Goal: Obtain resource: Download file/media

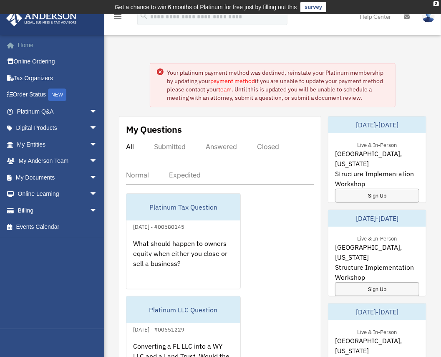
click at [36, 43] on link "Home" at bounding box center [58, 45] width 104 height 17
click at [310, 5] on link "survey" at bounding box center [313, 7] width 26 height 10
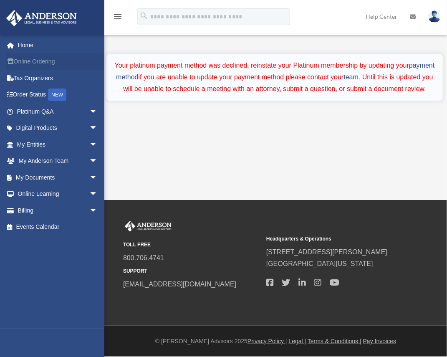
click at [42, 59] on link "Online Ordering" at bounding box center [58, 61] width 104 height 17
click at [53, 73] on link "Tax Organizers" at bounding box center [58, 78] width 104 height 17
click at [63, 113] on link "Platinum Q&A arrow_drop_down" at bounding box center [58, 111] width 104 height 17
click at [89, 109] on span "arrow_drop_down" at bounding box center [97, 111] width 17 height 17
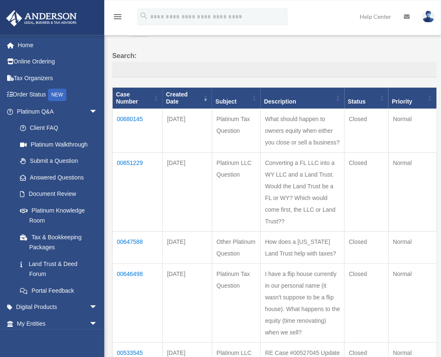
scroll to position [72, 0]
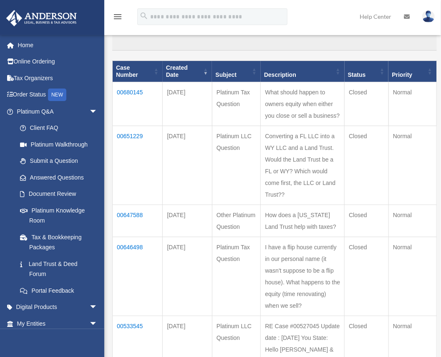
click at [144, 83] on td "00680145" at bounding box center [138, 104] width 50 height 44
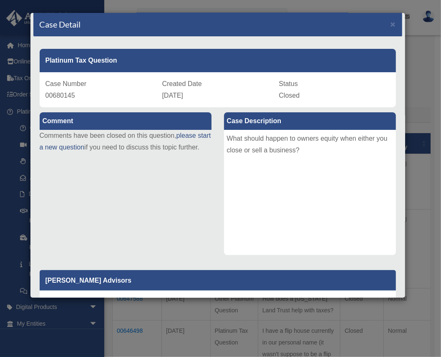
scroll to position [0, 0]
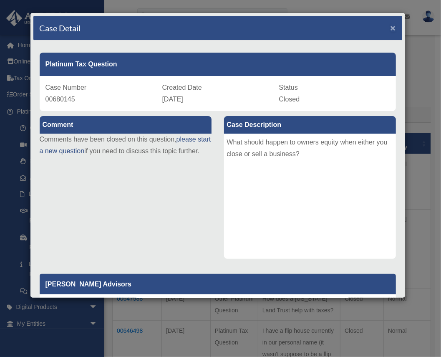
click at [390, 27] on span "×" at bounding box center [392, 28] width 5 height 10
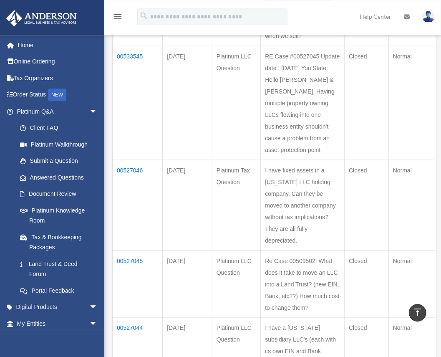
scroll to position [361, 0]
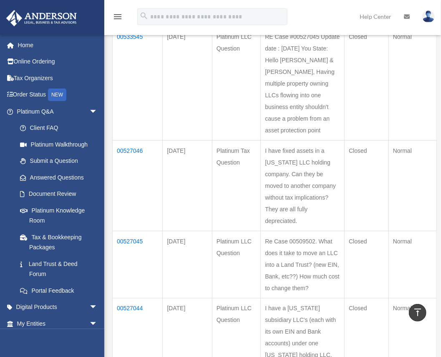
click at [130, 220] on td "00527046" at bounding box center [138, 185] width 50 height 91
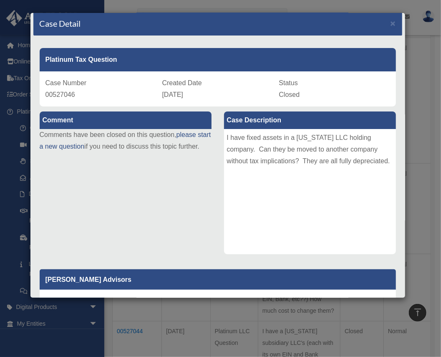
scroll to position [0, 0]
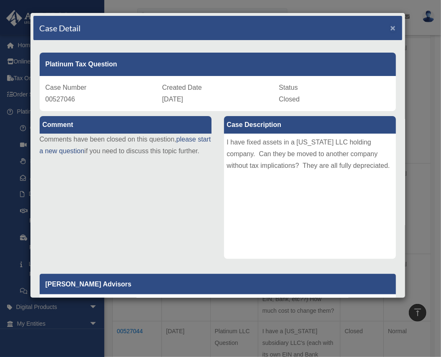
drag, startPoint x: 388, startPoint y: 23, endPoint x: 386, endPoint y: 27, distance: 4.7
click at [390, 23] on span "×" at bounding box center [392, 28] width 5 height 10
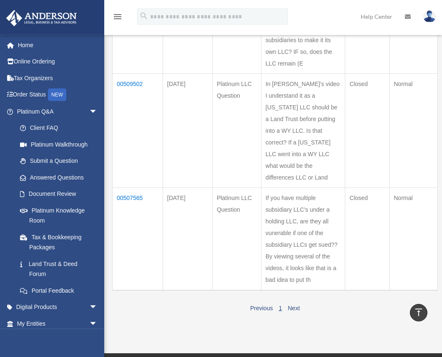
scroll to position [704, 0]
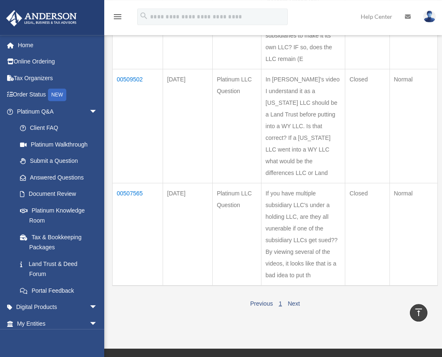
click at [300, 69] on td "I have a Florida subsidiary LLC's (each with its own EIN and Bank accounts) und…" at bounding box center [303, 12] width 84 height 114
click at [118, 63] on td "00527044" at bounding box center [138, 12] width 50 height 114
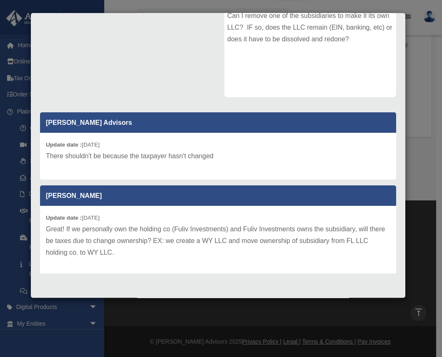
scroll to position [0, 0]
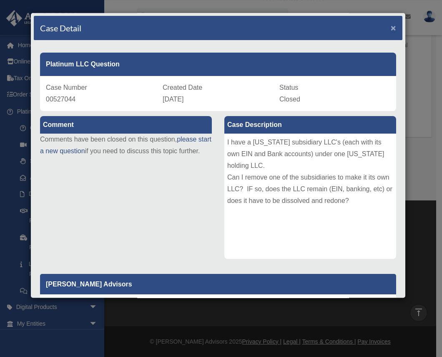
click at [391, 28] on span "×" at bounding box center [393, 28] width 5 height 10
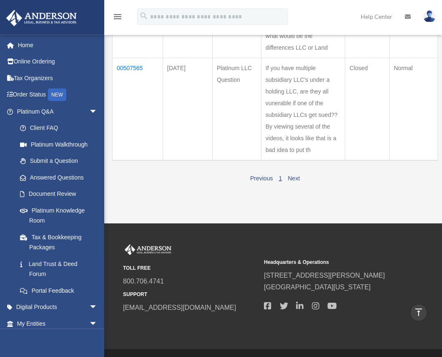
scroll to position [851, 0]
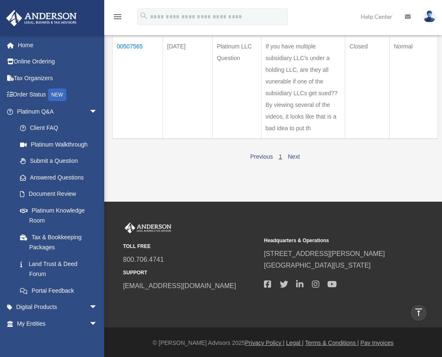
click at [123, 139] on td "00507565" at bounding box center [138, 87] width 50 height 103
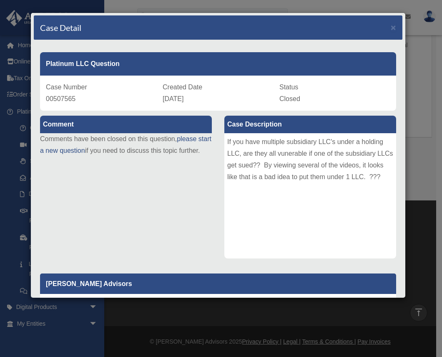
scroll to position [0, 0]
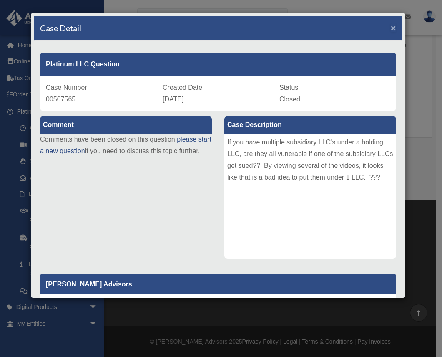
click at [391, 28] on span "×" at bounding box center [393, 28] width 5 height 10
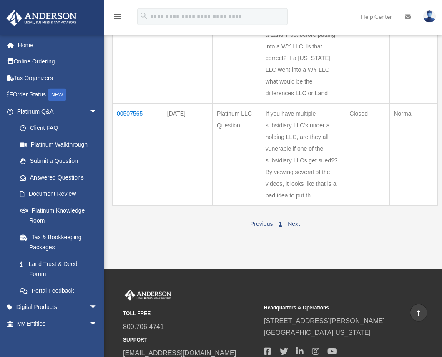
scroll to position [778, 0]
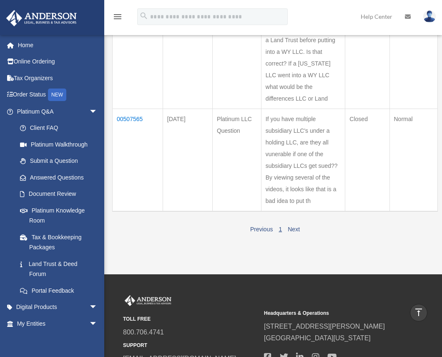
click at [139, 108] on td "00509502" at bounding box center [138, 52] width 50 height 114
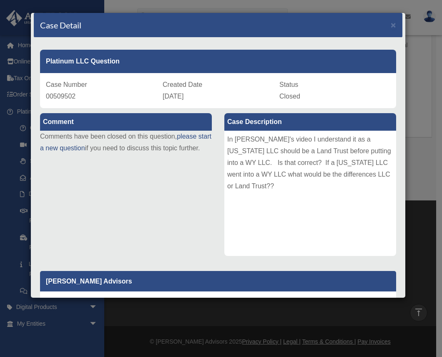
scroll to position [0, 0]
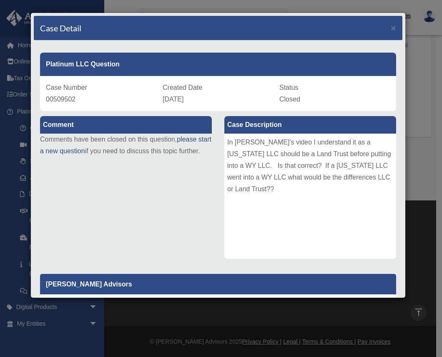
click at [385, 27] on div "Case Detail ×" at bounding box center [218, 28] width 369 height 25
click at [391, 27] on span "×" at bounding box center [393, 28] width 5 height 10
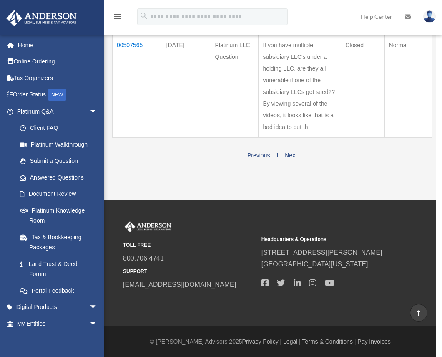
scroll to position [995, 0]
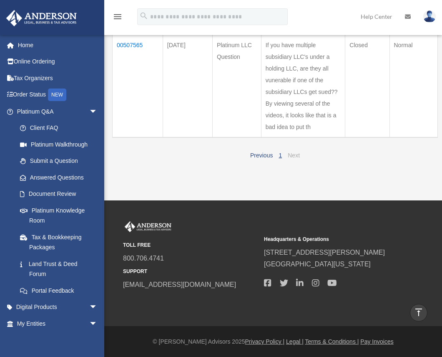
click at [296, 154] on link "Next" at bounding box center [294, 155] width 12 height 7
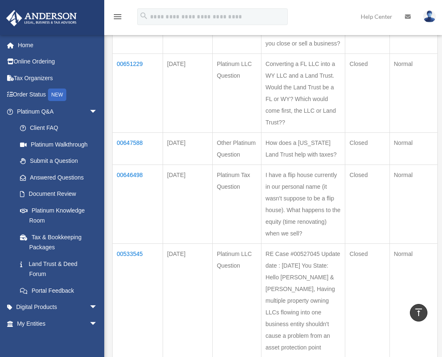
scroll to position [217, 0]
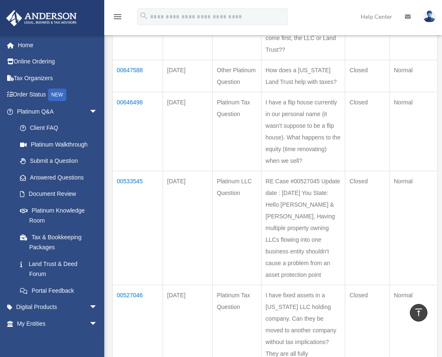
click at [136, 85] on td "00647588" at bounding box center [138, 76] width 50 height 32
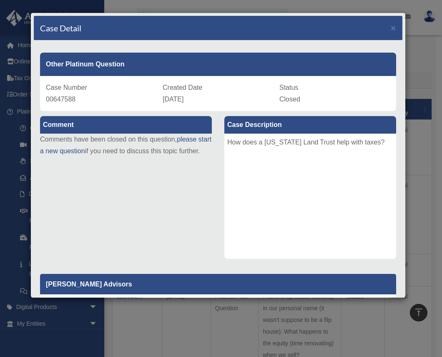
scroll to position [0, 0]
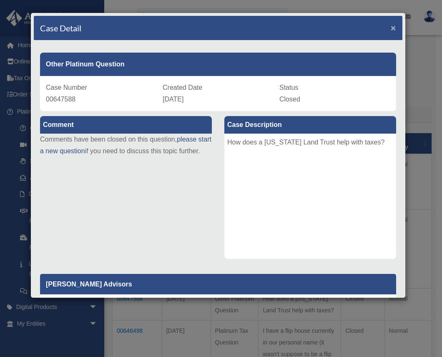
click at [391, 26] on span "×" at bounding box center [393, 28] width 5 height 10
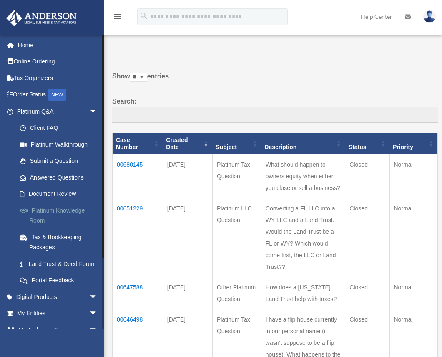
click at [82, 208] on link "Platinum Knowledge Room" at bounding box center [61, 215] width 98 height 27
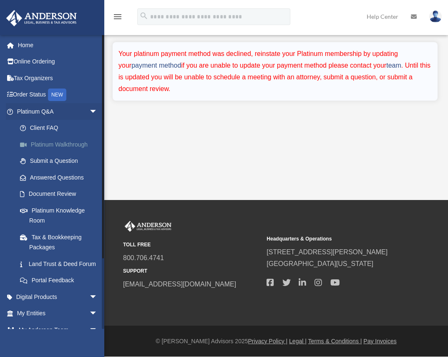
click at [80, 146] on link "Platinum Walkthrough" at bounding box center [61, 144] width 98 height 17
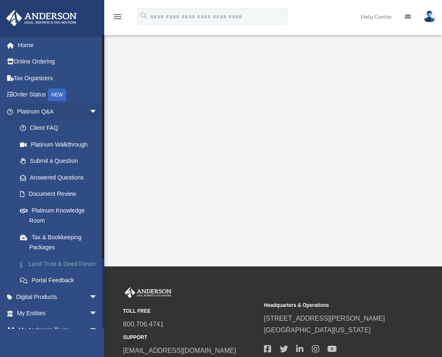
scroll to position [64, 0]
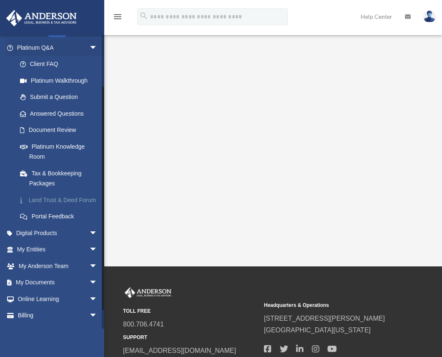
click at [73, 200] on link "Land Trust & Deed Forum" at bounding box center [61, 199] width 98 height 17
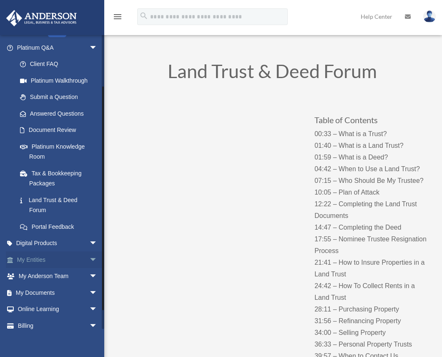
scroll to position [87, 0]
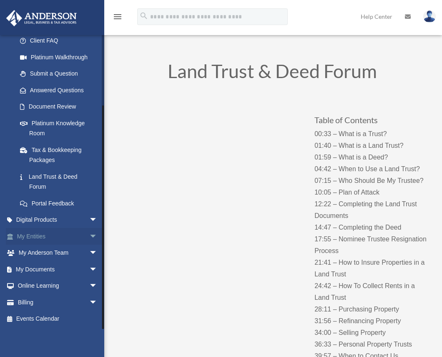
click at [89, 233] on span "arrow_drop_down" at bounding box center [97, 236] width 17 height 17
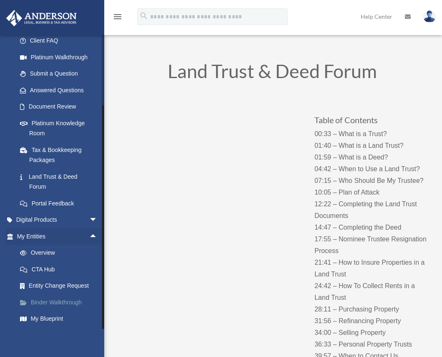
click at [81, 302] on link "Binder Walkthrough" at bounding box center [61, 302] width 98 height 17
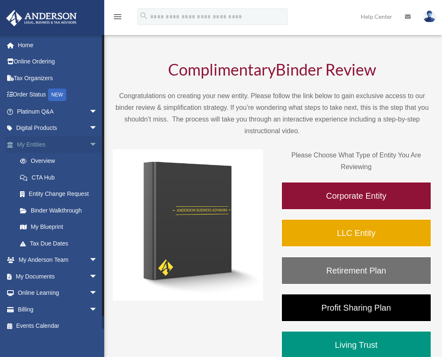
click at [89, 143] on span "arrow_drop_down" at bounding box center [97, 144] width 17 height 17
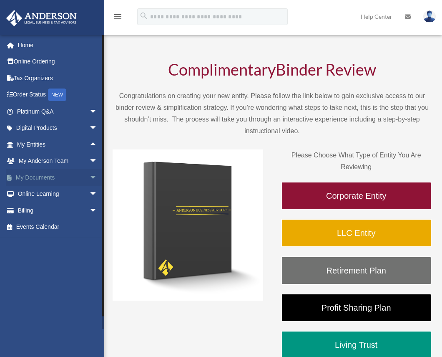
click at [89, 175] on span "arrow_drop_down" at bounding box center [97, 177] width 17 height 17
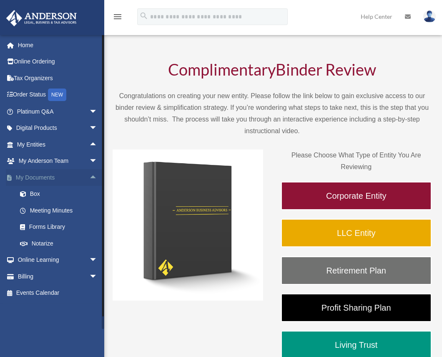
click at [89, 174] on span "arrow_drop_up" at bounding box center [97, 177] width 17 height 17
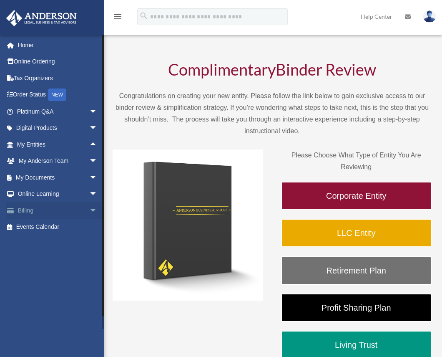
click at [89, 208] on span "arrow_drop_down" at bounding box center [97, 210] width 17 height 17
click at [89, 208] on span "arrow_drop_up" at bounding box center [97, 210] width 17 height 17
click at [91, 161] on span "arrow_drop_down" at bounding box center [97, 161] width 17 height 17
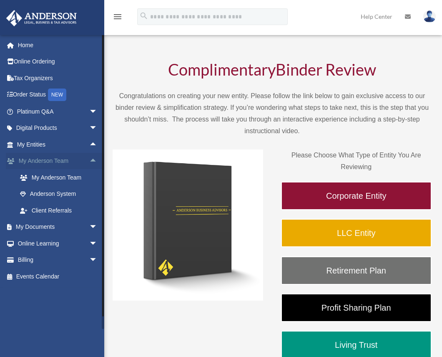
click at [91, 160] on span "arrow_drop_up" at bounding box center [97, 161] width 17 height 17
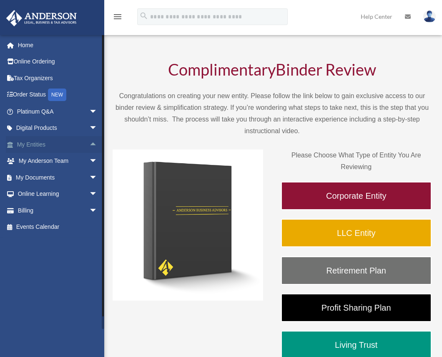
click at [89, 142] on span "arrow_drop_up" at bounding box center [97, 144] width 17 height 17
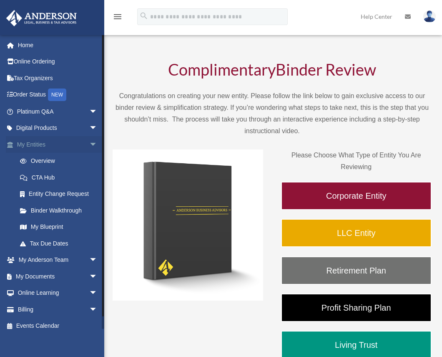
click at [91, 143] on span "arrow_drop_down" at bounding box center [97, 144] width 17 height 17
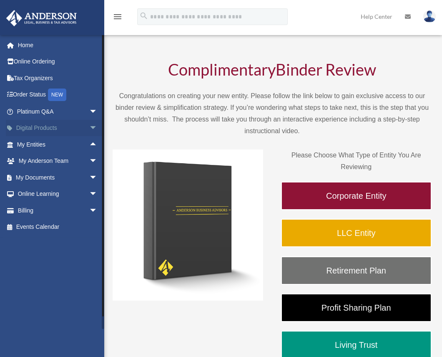
click at [91, 126] on span "arrow_drop_down" at bounding box center [97, 128] width 17 height 17
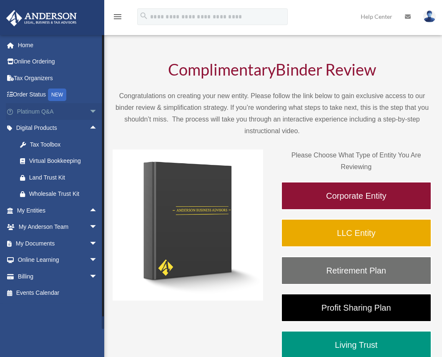
click at [89, 111] on span "arrow_drop_down" at bounding box center [97, 111] width 17 height 17
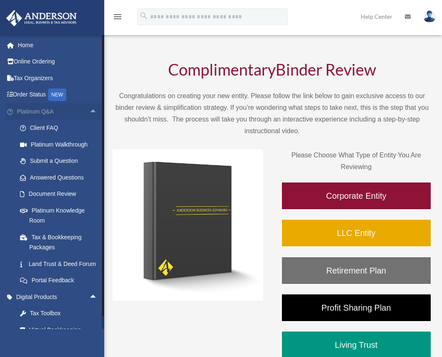
click at [89, 110] on span "arrow_drop_up" at bounding box center [97, 111] width 17 height 17
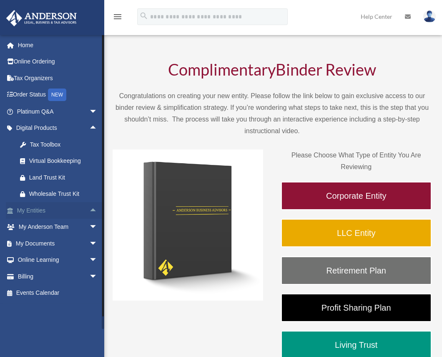
click at [89, 207] on span "arrow_drop_up" at bounding box center [97, 210] width 17 height 17
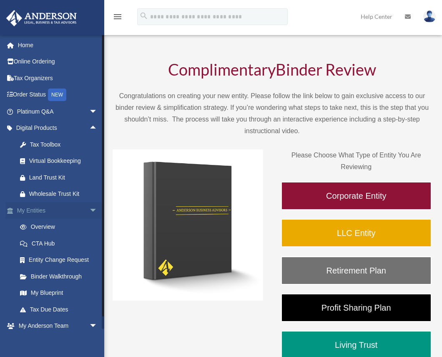
click at [89, 206] on span "arrow_drop_down" at bounding box center [97, 210] width 17 height 17
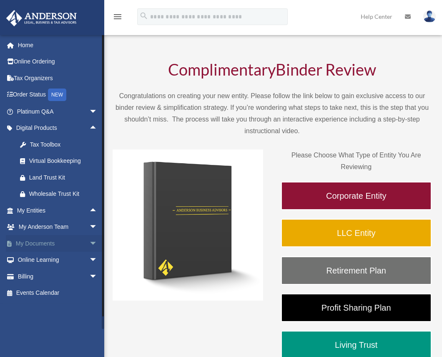
click at [89, 237] on span "arrow_drop_down" at bounding box center [97, 243] width 17 height 17
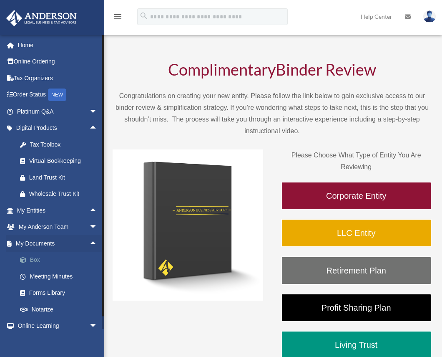
click at [53, 266] on link "Box" at bounding box center [61, 260] width 98 height 17
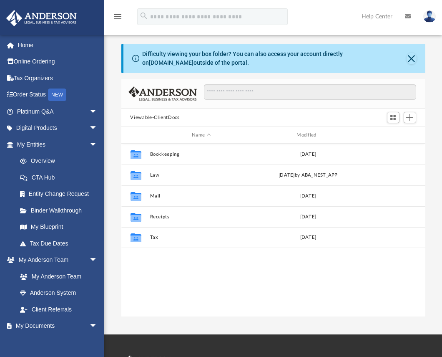
scroll to position [184, 298]
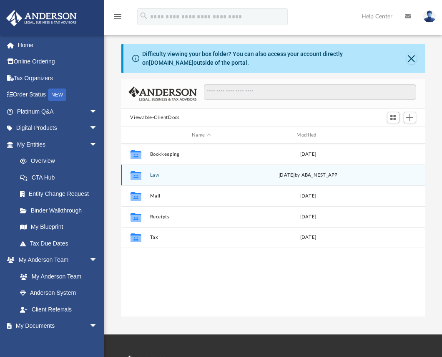
click at [135, 176] on icon "grid" at bounding box center [135, 176] width 11 height 7
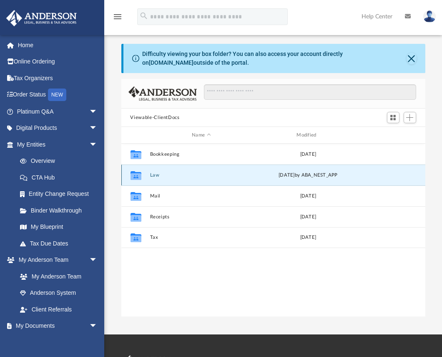
click at [165, 175] on button "Law" at bounding box center [201, 174] width 103 height 5
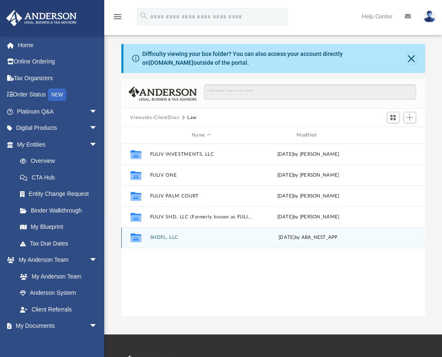
click at [223, 234] on div "Collaborated Folder SHDFL, LLC [DATE] by ABA_NEST_APP" at bounding box center [273, 237] width 304 height 21
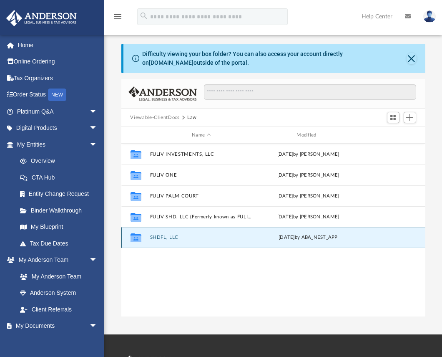
click at [223, 234] on div "Collaborated Folder SHDFL, LLC [DATE] by ABA_NEST_APP" at bounding box center [273, 237] width 304 height 21
click at [144, 234] on div "Collaborated Folder" at bounding box center [135, 237] width 21 height 13
click at [155, 237] on button "SHDFL, LLC" at bounding box center [201, 236] width 103 height 5
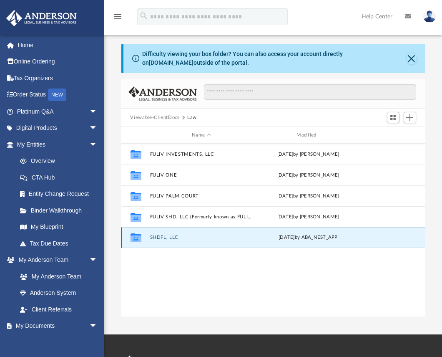
click at [155, 237] on button "SHDFL, LLC" at bounding box center [201, 236] width 103 height 5
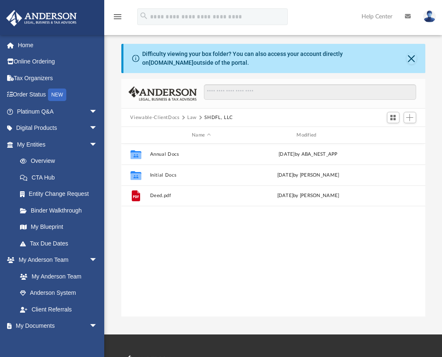
click at [117, 18] on icon "menu" at bounding box center [118, 17] width 10 height 10
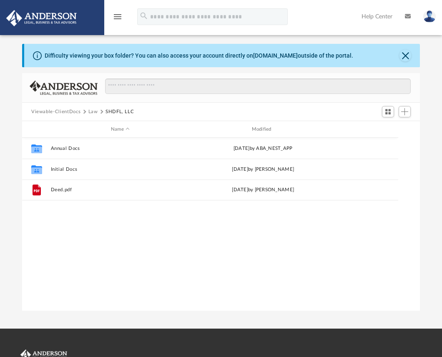
scroll to position [6, 6]
click at [122, 18] on icon "menu" at bounding box center [118, 17] width 10 height 10
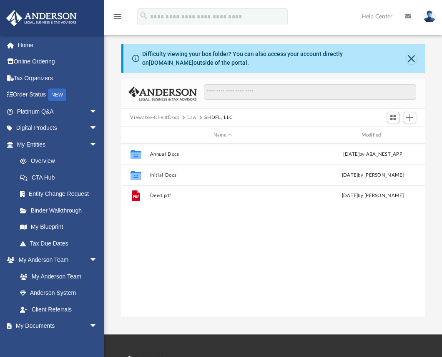
scroll to position [6, 6]
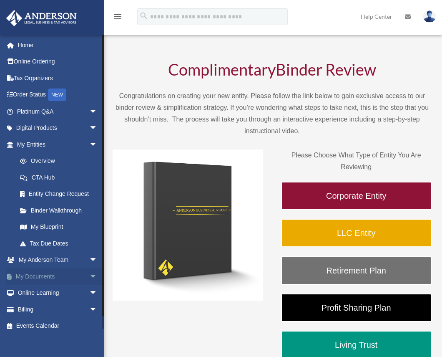
click at [89, 278] on span "arrow_drop_down" at bounding box center [97, 276] width 17 height 17
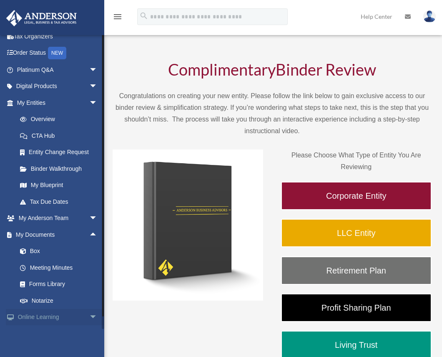
scroll to position [64, 0]
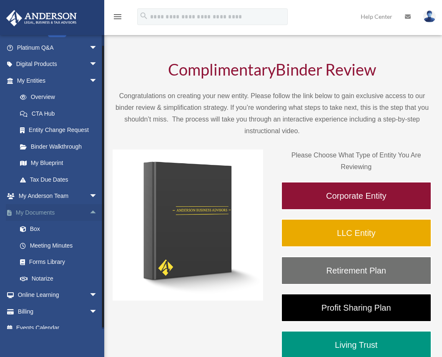
click at [89, 208] on span "arrow_drop_up" at bounding box center [97, 212] width 17 height 17
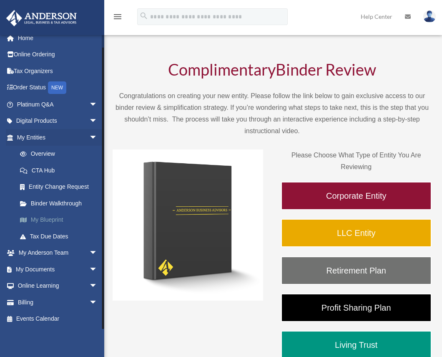
click at [58, 219] on link "My Blueprint" at bounding box center [61, 220] width 98 height 17
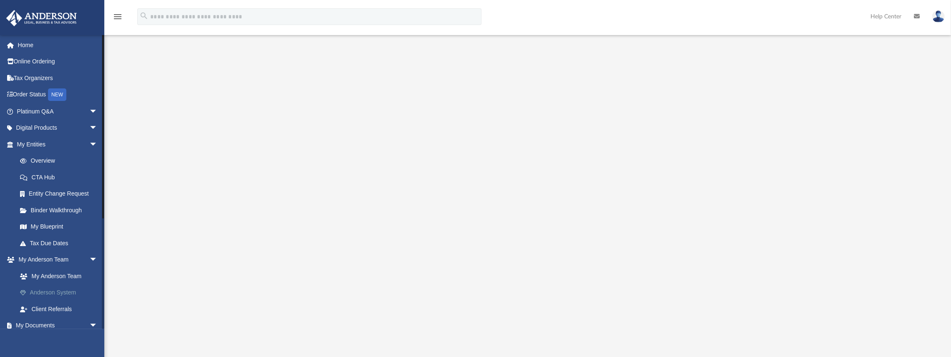
click at [87, 292] on link "Anderson System" at bounding box center [61, 293] width 98 height 17
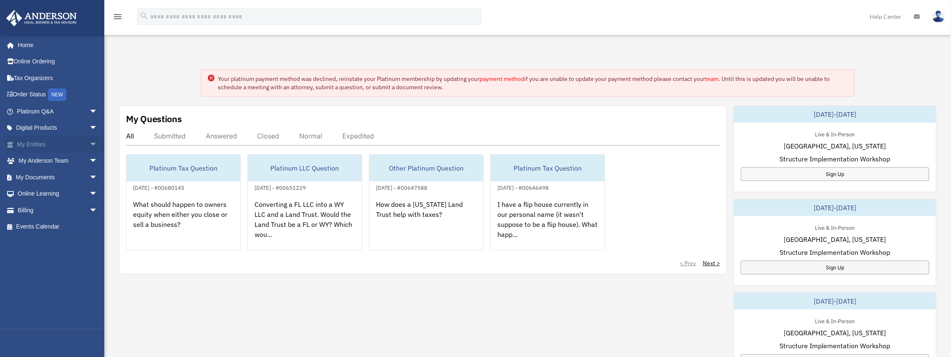
click at [89, 140] on span "arrow_drop_down" at bounding box center [97, 144] width 17 height 17
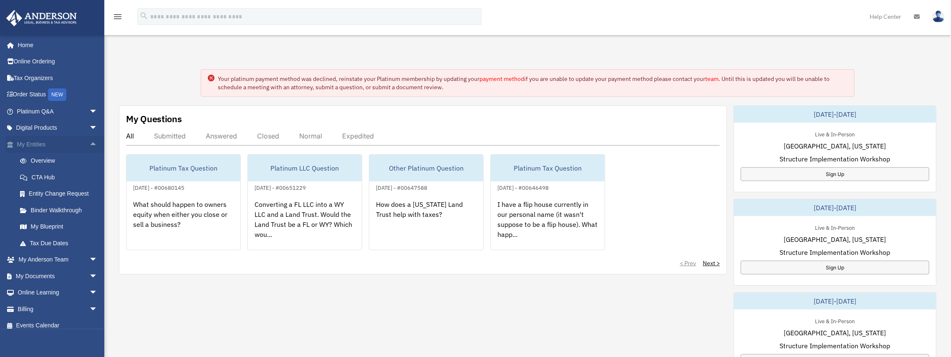
click at [89, 140] on span "arrow_drop_up" at bounding box center [97, 144] width 17 height 17
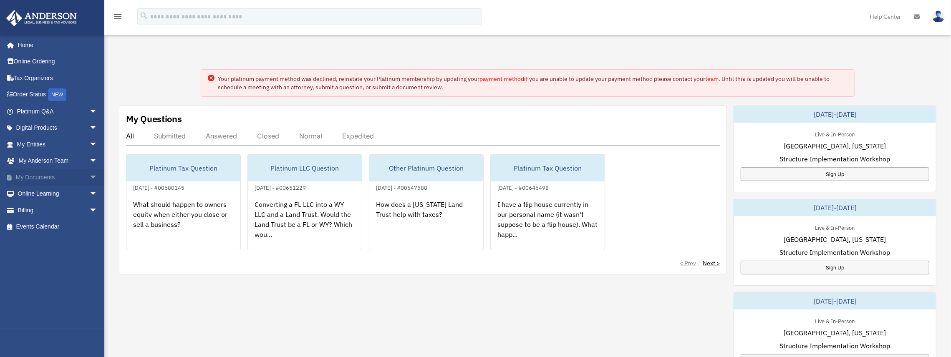
click at [89, 177] on span "arrow_drop_down" at bounding box center [97, 177] width 17 height 17
click at [65, 190] on link "Box" at bounding box center [61, 194] width 98 height 17
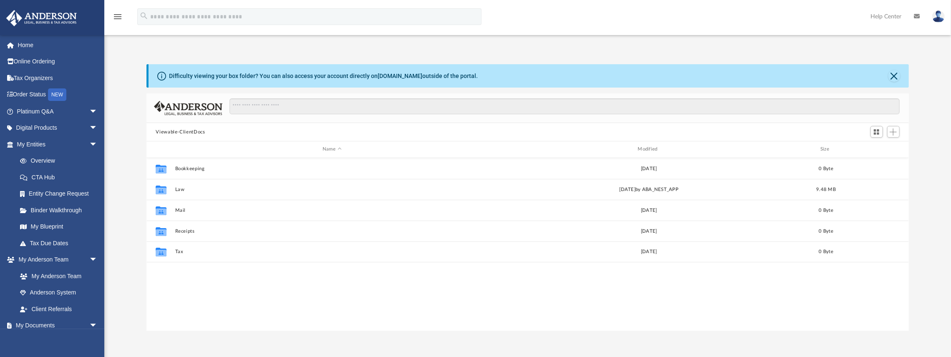
scroll to position [184, 756]
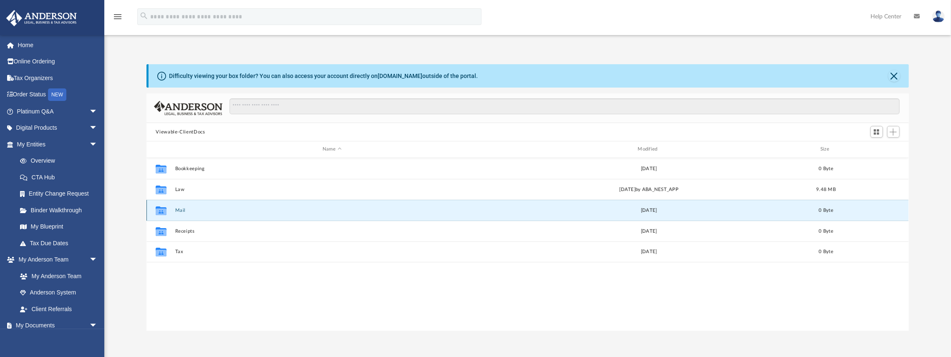
click at [244, 212] on button "Mail" at bounding box center [331, 210] width 313 height 5
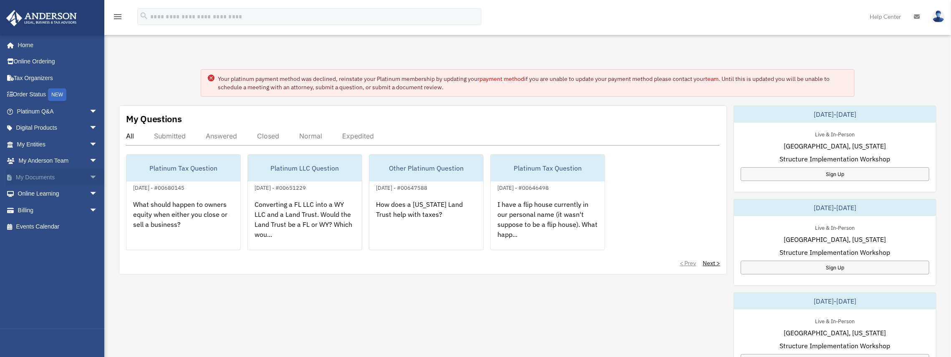
click at [89, 175] on span "arrow_drop_down" at bounding box center [97, 177] width 17 height 17
click at [81, 189] on link "Box" at bounding box center [61, 194] width 98 height 17
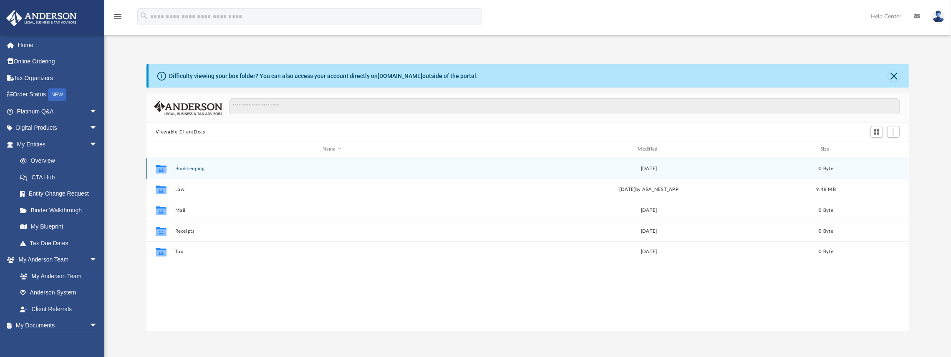
scroll to position [184, 756]
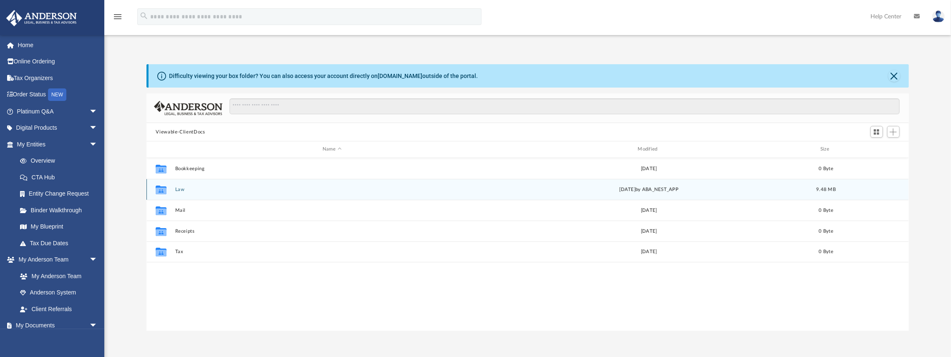
click at [364, 191] on button "Law" at bounding box center [331, 189] width 313 height 5
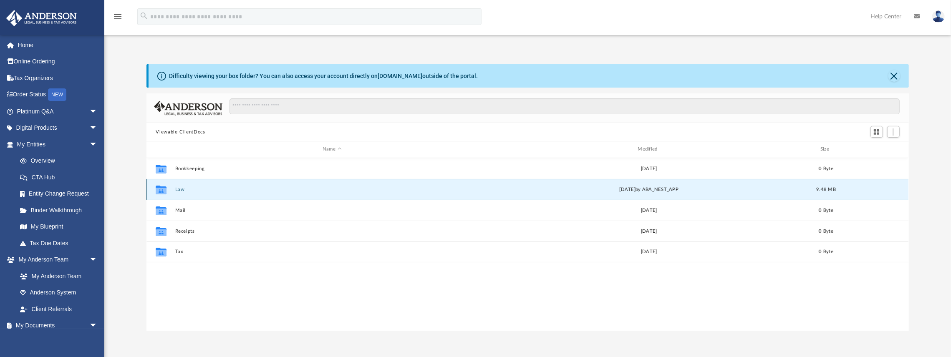
click at [364, 191] on button "Law" at bounding box center [331, 189] width 313 height 5
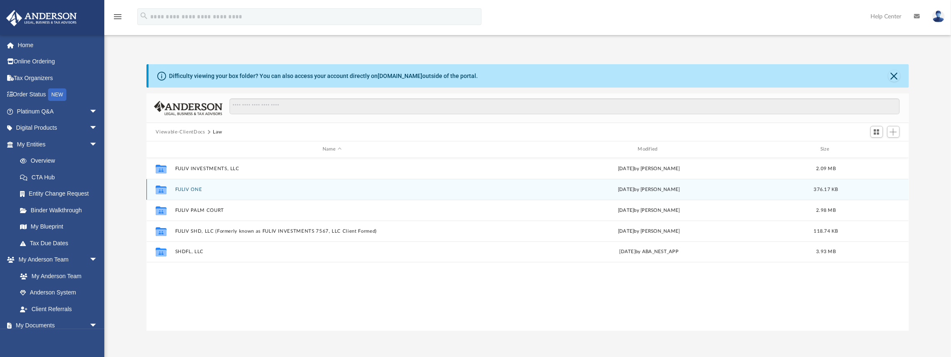
click at [358, 190] on button "FULIV ONE" at bounding box center [331, 189] width 313 height 5
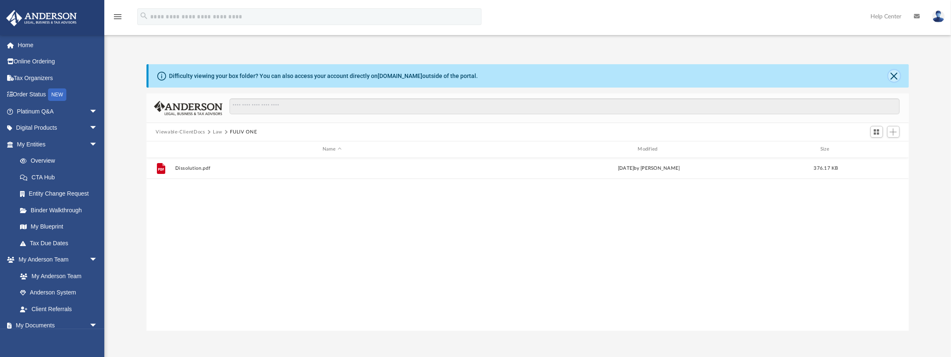
click at [898, 76] on button "Close" at bounding box center [894, 76] width 12 height 12
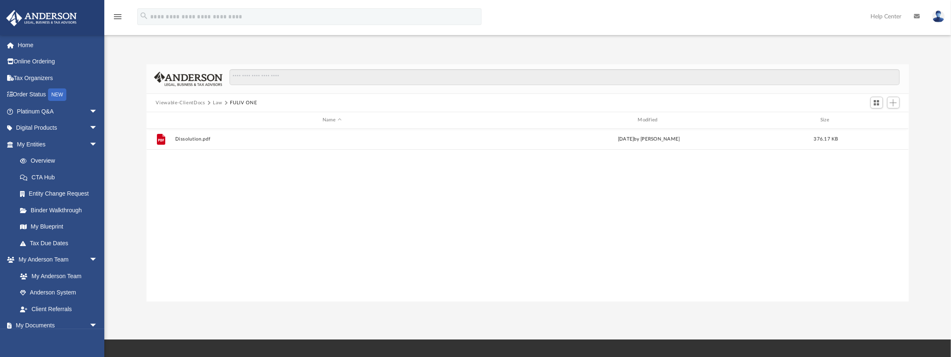
click at [120, 16] on icon "menu" at bounding box center [118, 17] width 10 height 10
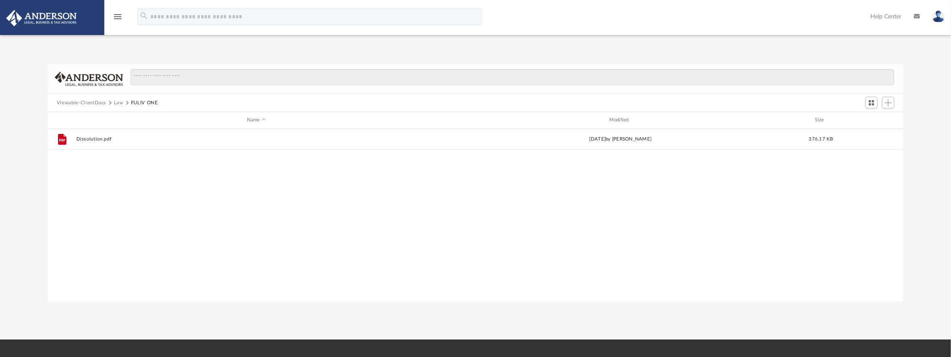
scroll to position [7, 6]
click at [120, 16] on icon "menu" at bounding box center [118, 17] width 10 height 10
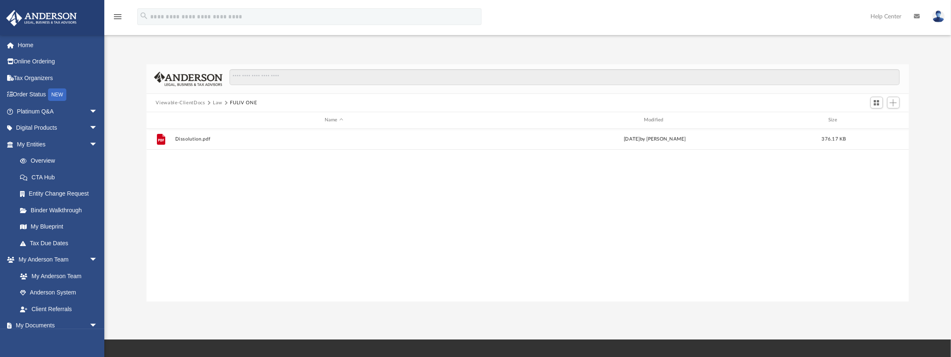
scroll to position [184, 756]
click at [218, 102] on button "Law" at bounding box center [218, 103] width 10 height 8
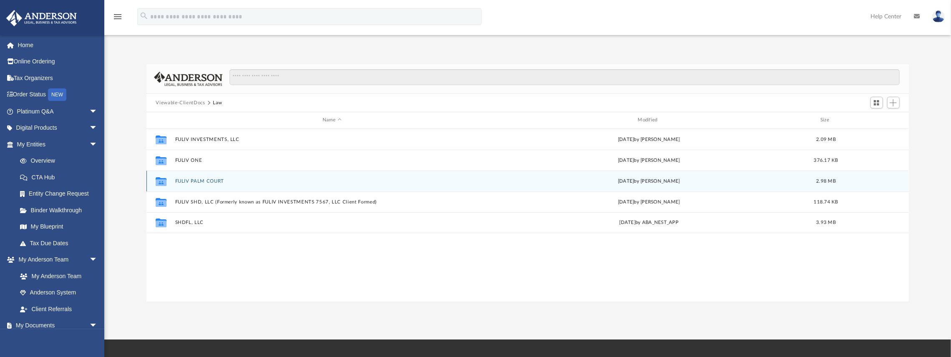
click at [233, 178] on div "Collaborated Folder FULIV PALM COURT Mon Apr 8 2024 by Lynn Mylle 2.98 MB" at bounding box center [527, 181] width 762 height 21
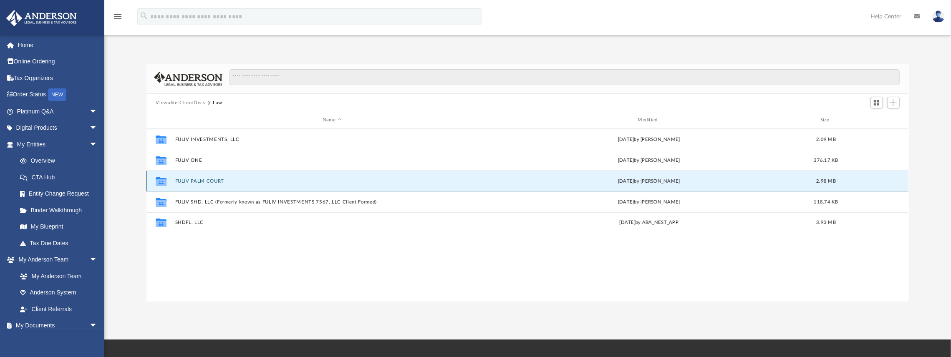
click at [233, 178] on div "Collaborated Folder FULIV PALM COURT Mon Apr 8 2024 by Lynn Mylle 2.98 MB" at bounding box center [527, 181] width 762 height 21
click at [205, 181] on button "FULIV PALM COURT" at bounding box center [331, 181] width 313 height 5
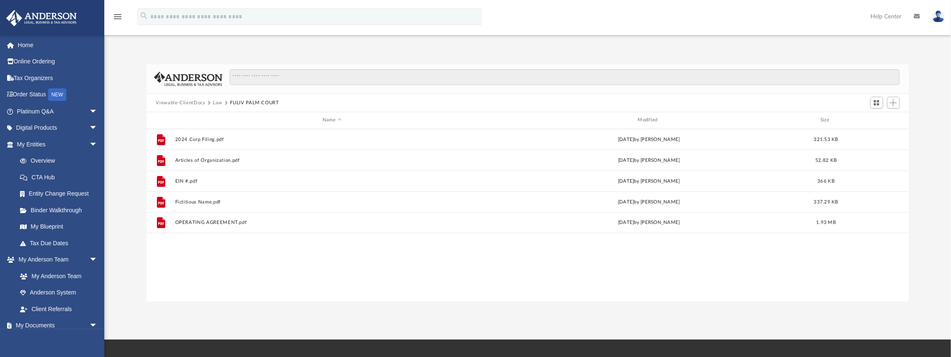
click at [217, 101] on button "Law" at bounding box center [218, 103] width 10 height 8
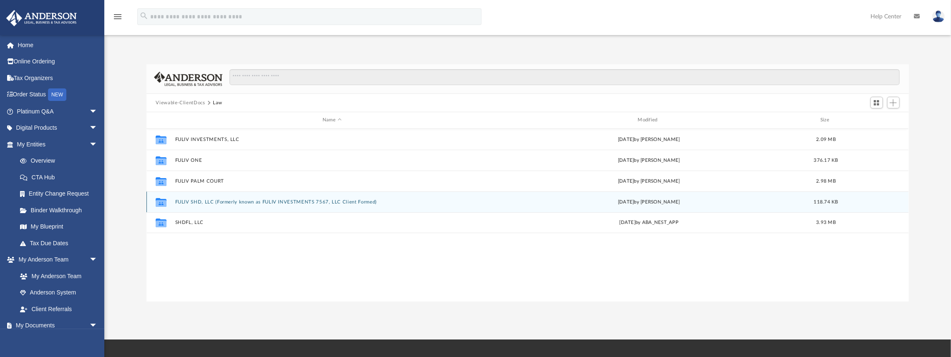
click at [230, 199] on div "Collaborated Folder FULIV SHD, LLC (Formerly known as FULIV INVESTMENTS 7567, L…" at bounding box center [527, 201] width 762 height 21
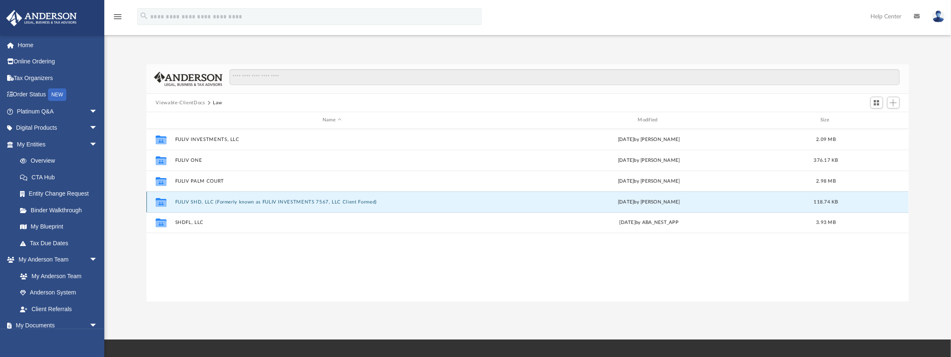
click at [230, 199] on div "Collaborated Folder FULIV SHD, LLC (Formerly known as FULIV INVESTMENTS 7567, L…" at bounding box center [527, 201] width 762 height 21
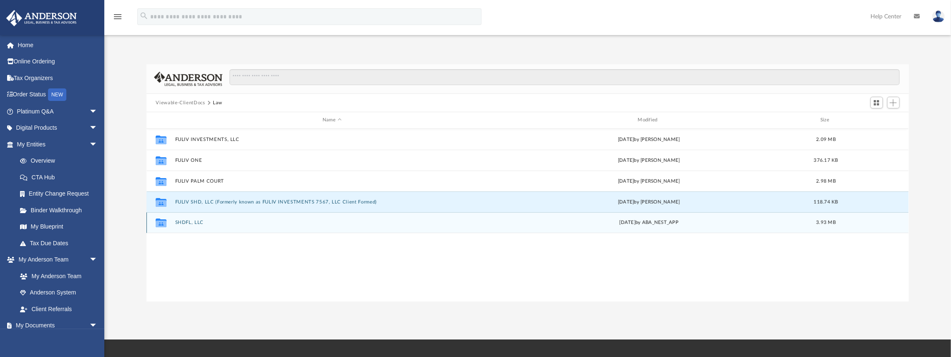
drag, startPoint x: 208, startPoint y: 222, endPoint x: 209, endPoint y: 217, distance: 6.0
click at [208, 222] on button "SHDFL, LLC" at bounding box center [331, 222] width 313 height 5
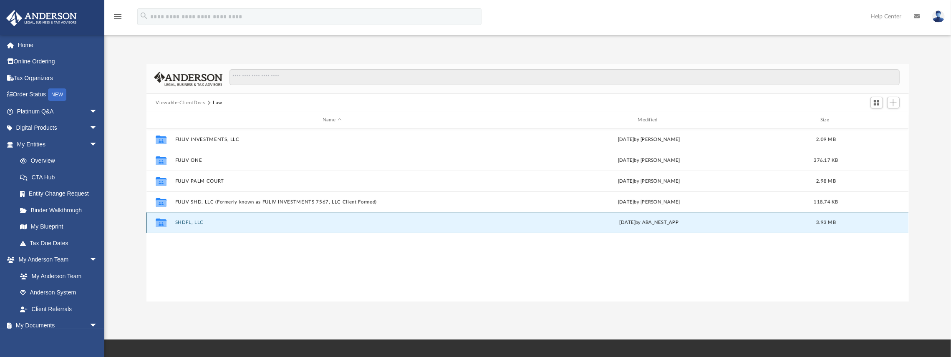
click at [209, 217] on div "Collaborated Folder SHDFL, LLC Thu Feb 6 2025 by ABA_NEST_APP 3.93 MB" at bounding box center [527, 222] width 762 height 21
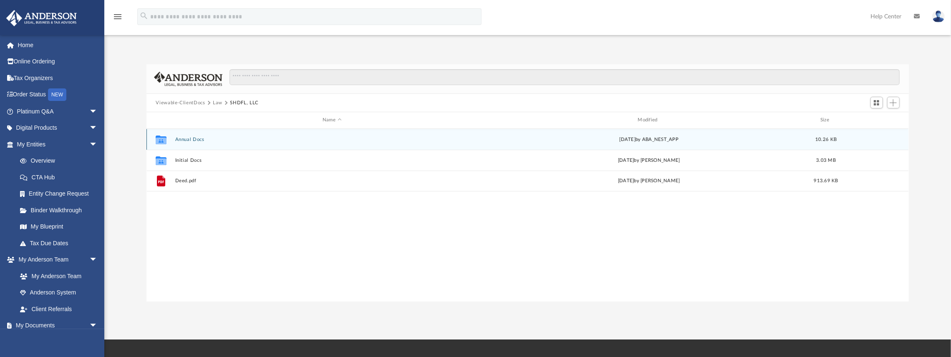
click at [225, 141] on button "Annual Docs" at bounding box center [331, 139] width 313 height 5
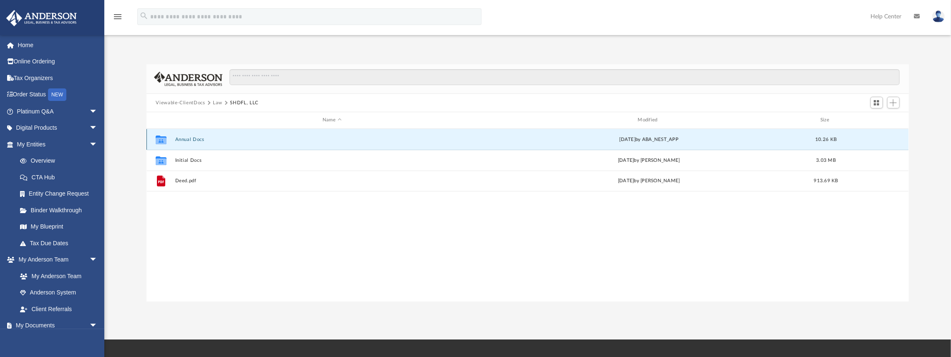
click at [225, 141] on button "Annual Docs" at bounding box center [331, 139] width 313 height 5
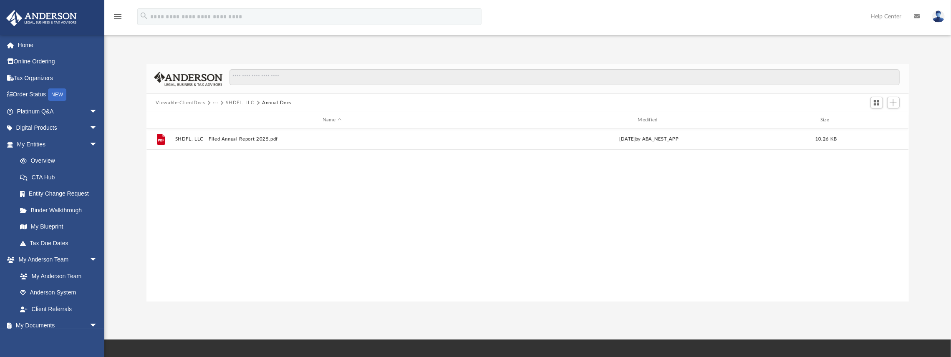
click at [232, 103] on button "SHDFL, LLC" at bounding box center [240, 103] width 29 height 8
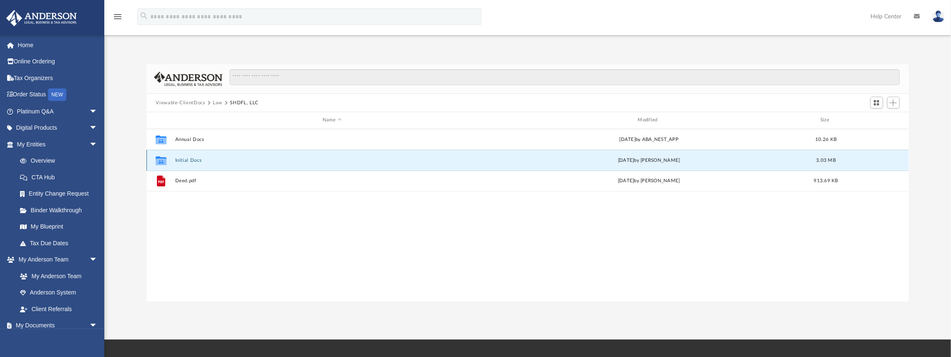
click at [199, 158] on button "Initial Docs" at bounding box center [331, 160] width 313 height 5
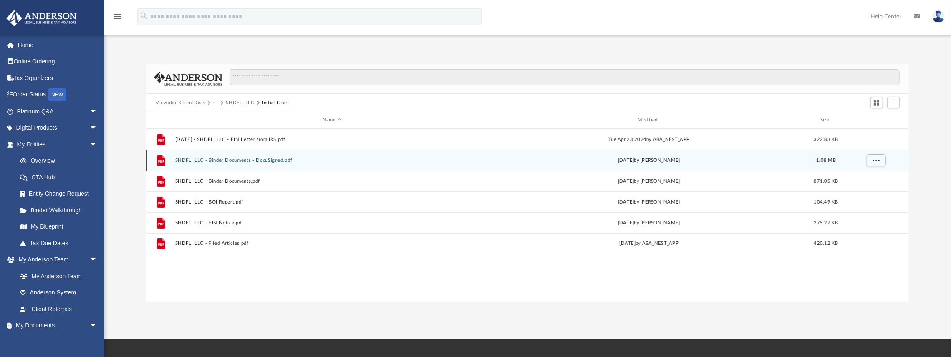
click at [222, 163] on button "SHDFL, LLC - Binder Documents - DocuSigned.pdf" at bounding box center [331, 160] width 313 height 5
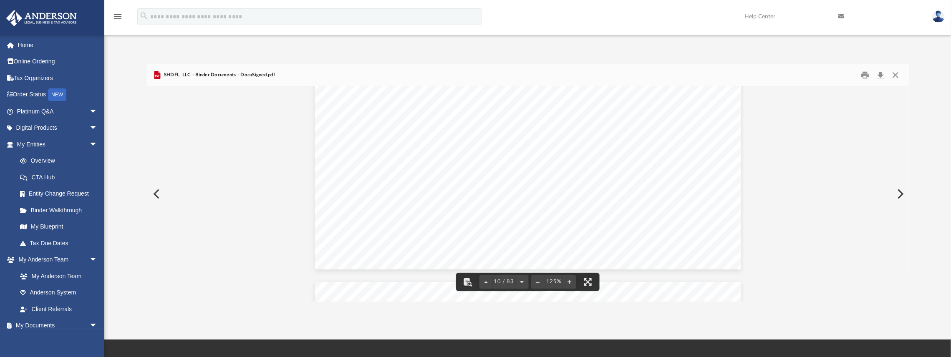
scroll to position [0, 0]
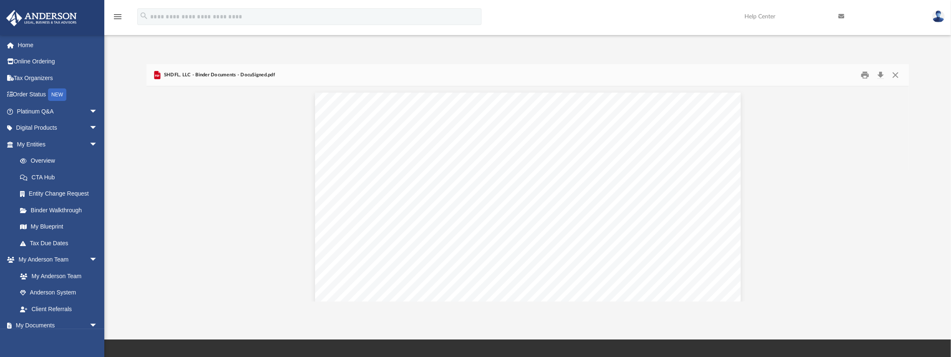
click at [222, 75] on span "SHDFL, LLC - Binder Documents - DocuSigned.pdf" at bounding box center [218, 75] width 113 height 8
click at [900, 74] on button "Close" at bounding box center [895, 75] width 15 height 13
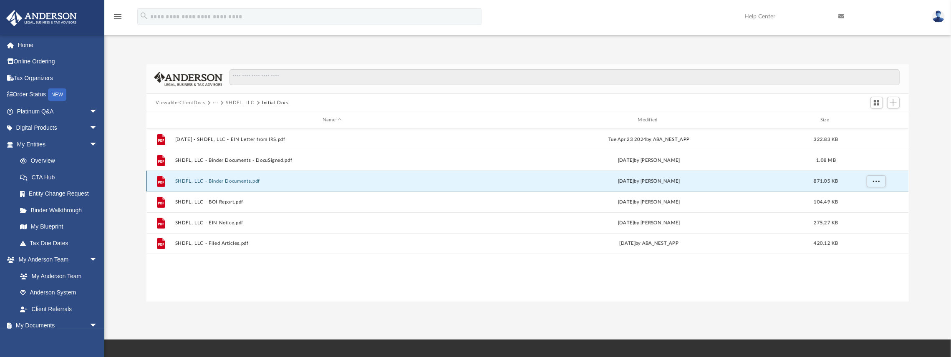
click at [253, 181] on button "SHDFL, LLC - Binder Documents.pdf" at bounding box center [331, 181] width 313 height 5
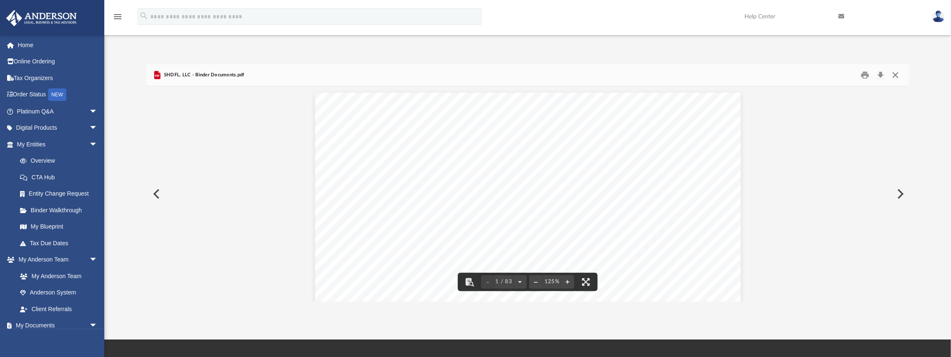
click at [898, 72] on button "Close" at bounding box center [895, 75] width 15 height 13
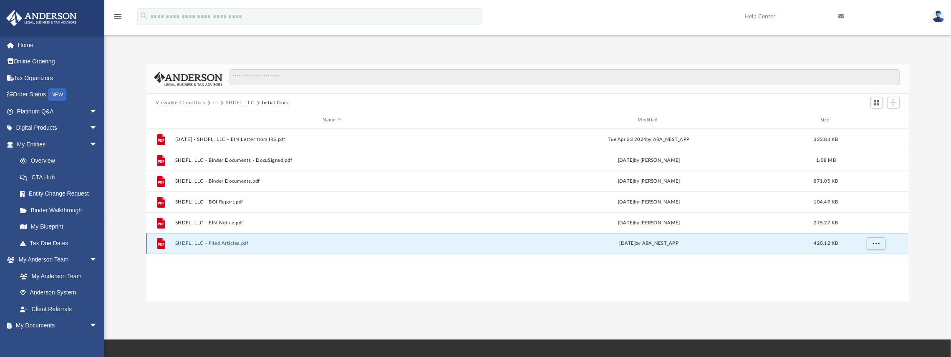
click at [247, 244] on button "SHDFL, LLC - Filed Articles.pdf" at bounding box center [331, 243] width 313 height 5
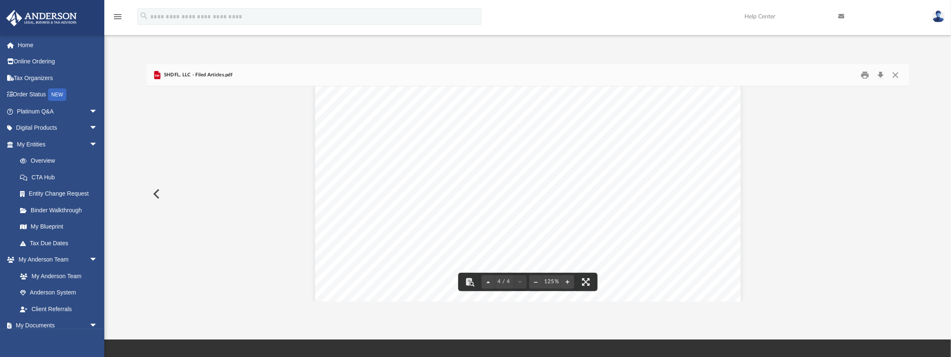
scroll to position [2037, 0]
click at [894, 78] on button "Close" at bounding box center [895, 75] width 15 height 13
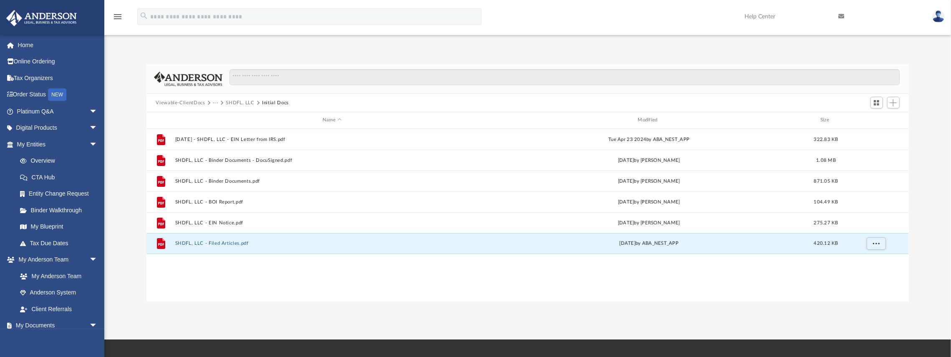
click at [238, 101] on button "SHDFL, LLC" at bounding box center [240, 103] width 29 height 8
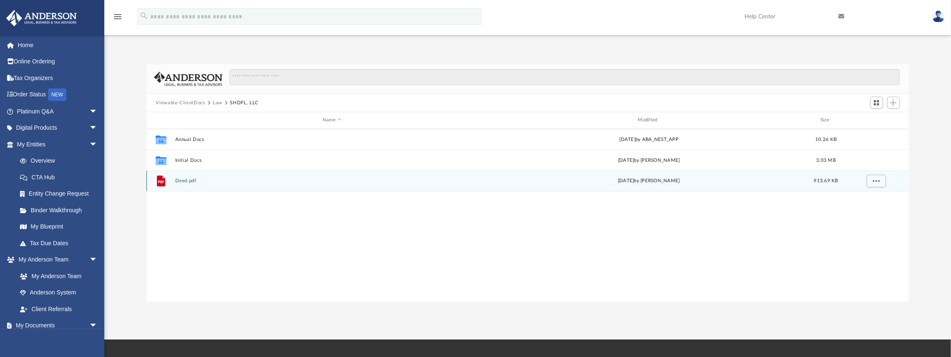
click at [199, 180] on button "Deed.pdf" at bounding box center [331, 180] width 313 height 5
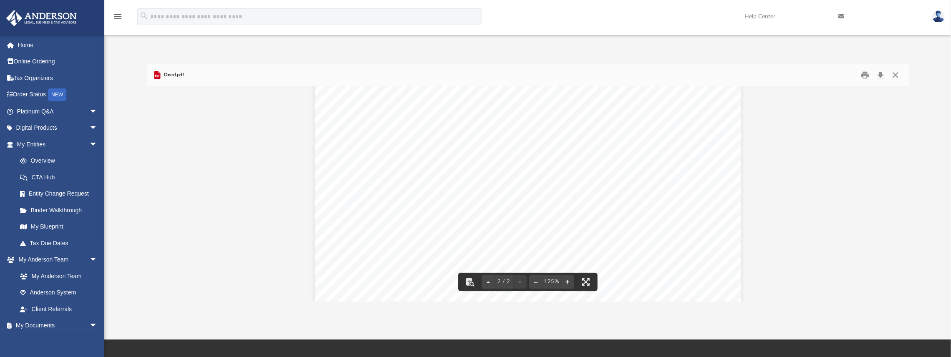
scroll to position [911, 0]
click at [901, 77] on button "Close" at bounding box center [895, 75] width 15 height 13
